Goal: Find contact information: Find contact information

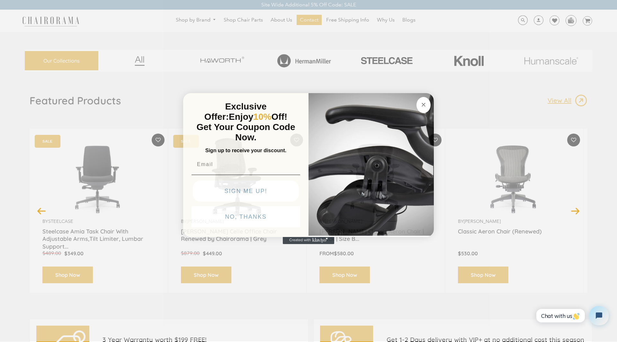
click at [419, 104] on button "Close dialog" at bounding box center [423, 105] width 14 height 16
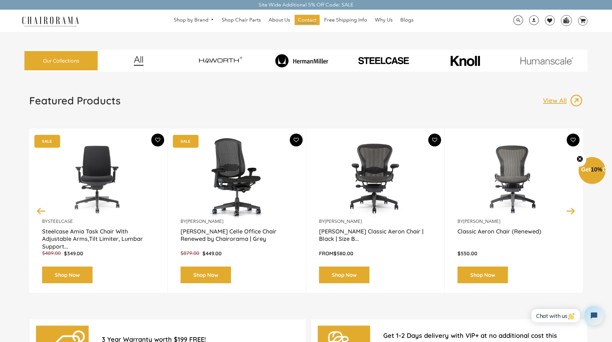
click at [302, 22] on span "Contact" at bounding box center [307, 20] width 19 height 7
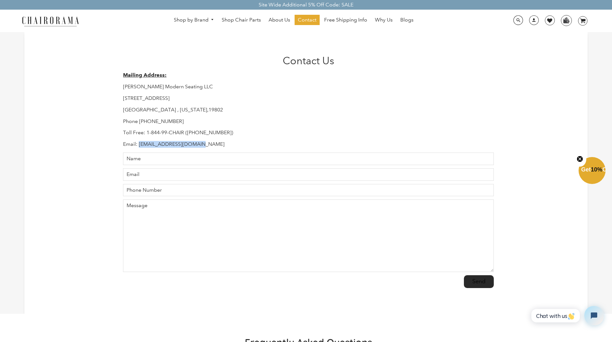
drag, startPoint x: 201, startPoint y: 145, endPoint x: 139, endPoint y: 148, distance: 61.7
click at [139, 148] on p "Email: Support@chairorama.com" at bounding box center [308, 144] width 371 height 7
copy p "Support@chairorama.com"
click at [72, 19] on img at bounding box center [50, 20] width 64 height 11
